Goal: Information Seeking & Learning: Learn about a topic

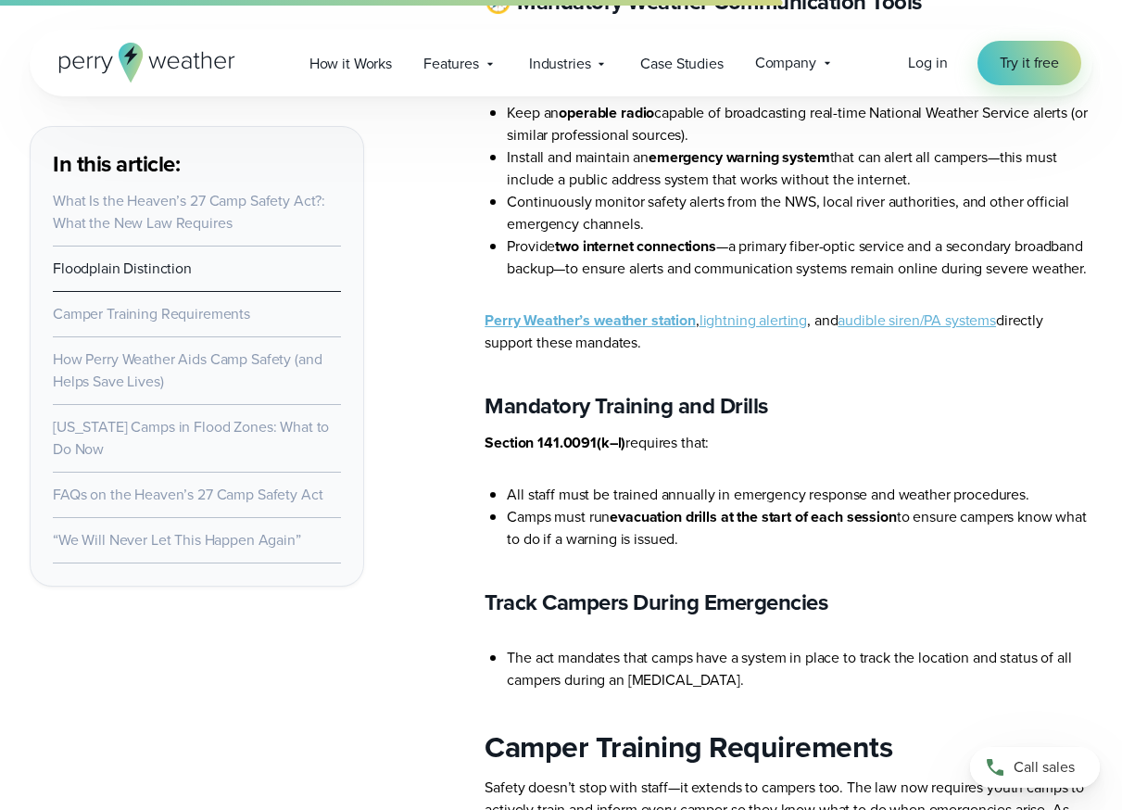
scroll to position [3150, 0]
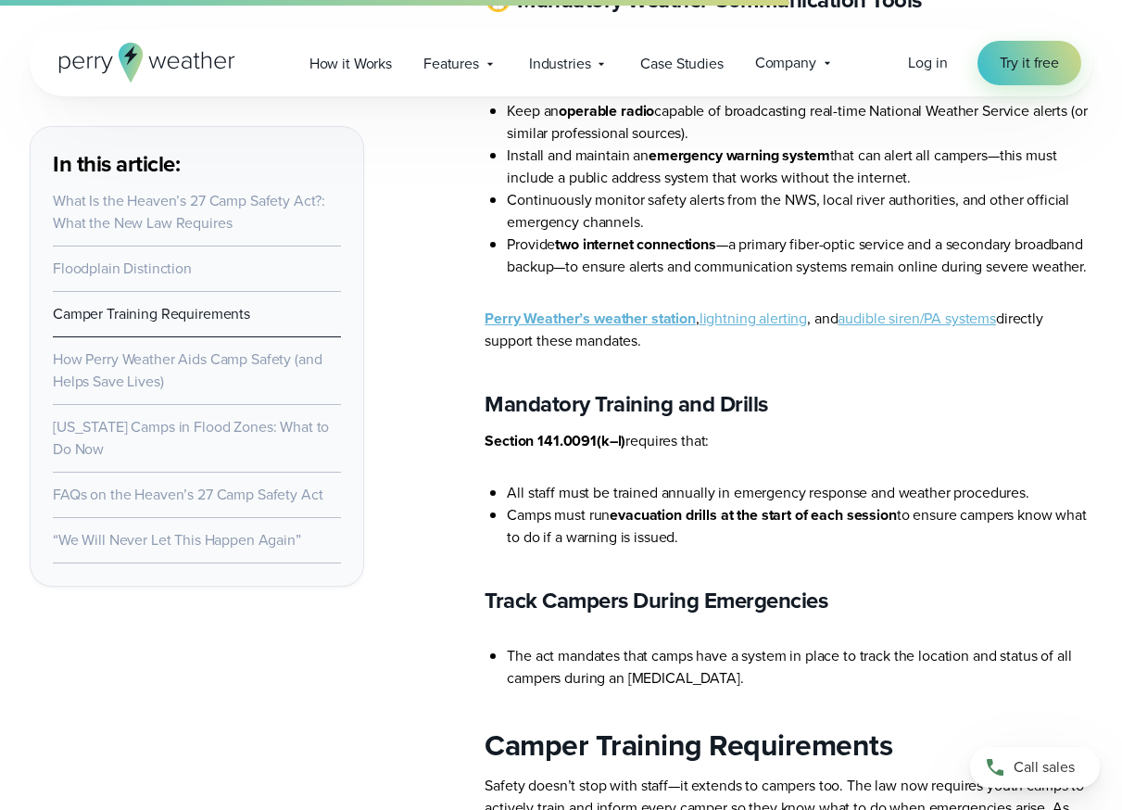
click at [914, 326] on link "audible siren/PA systems" at bounding box center [916, 318] width 158 height 21
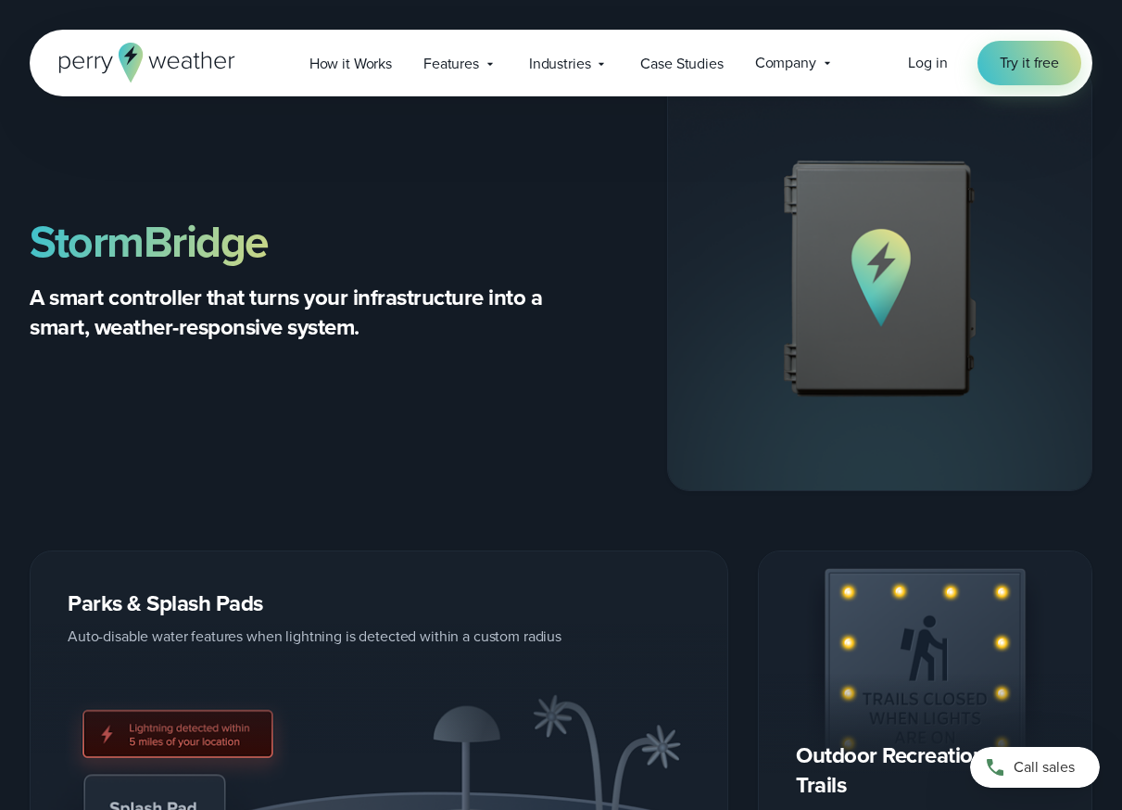
scroll to position [5651, 0]
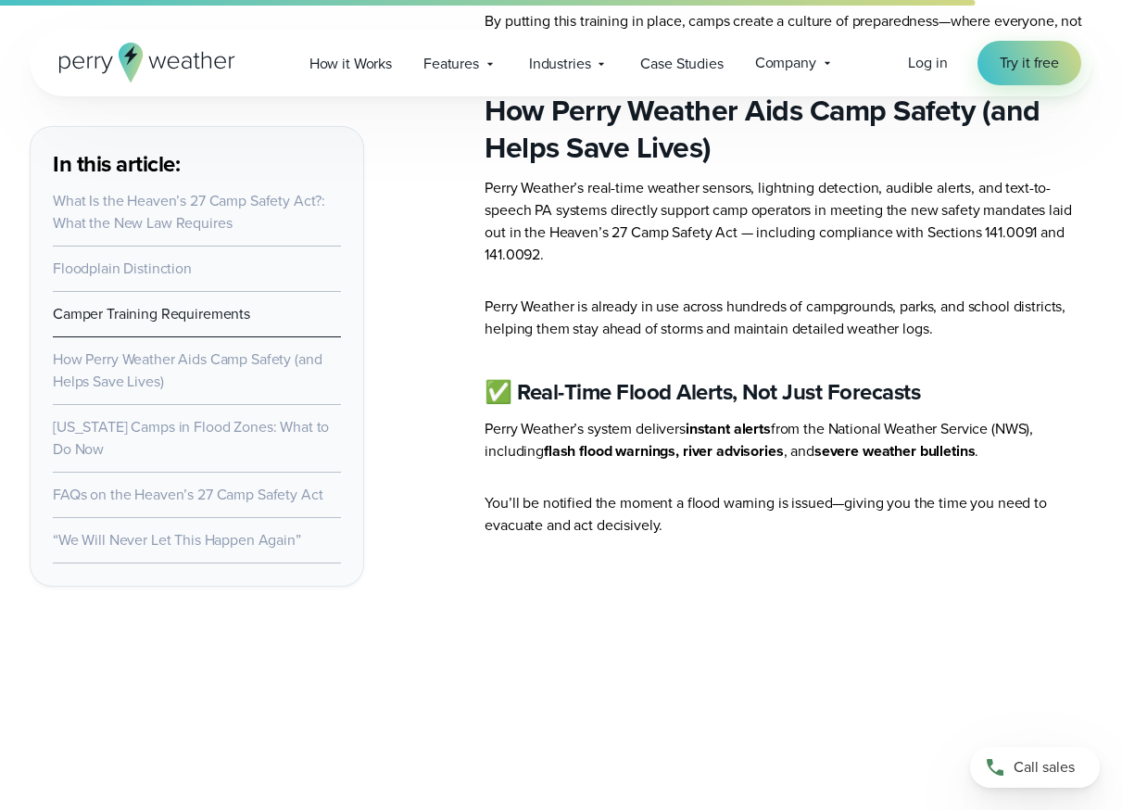
scroll to position [4318, 0]
